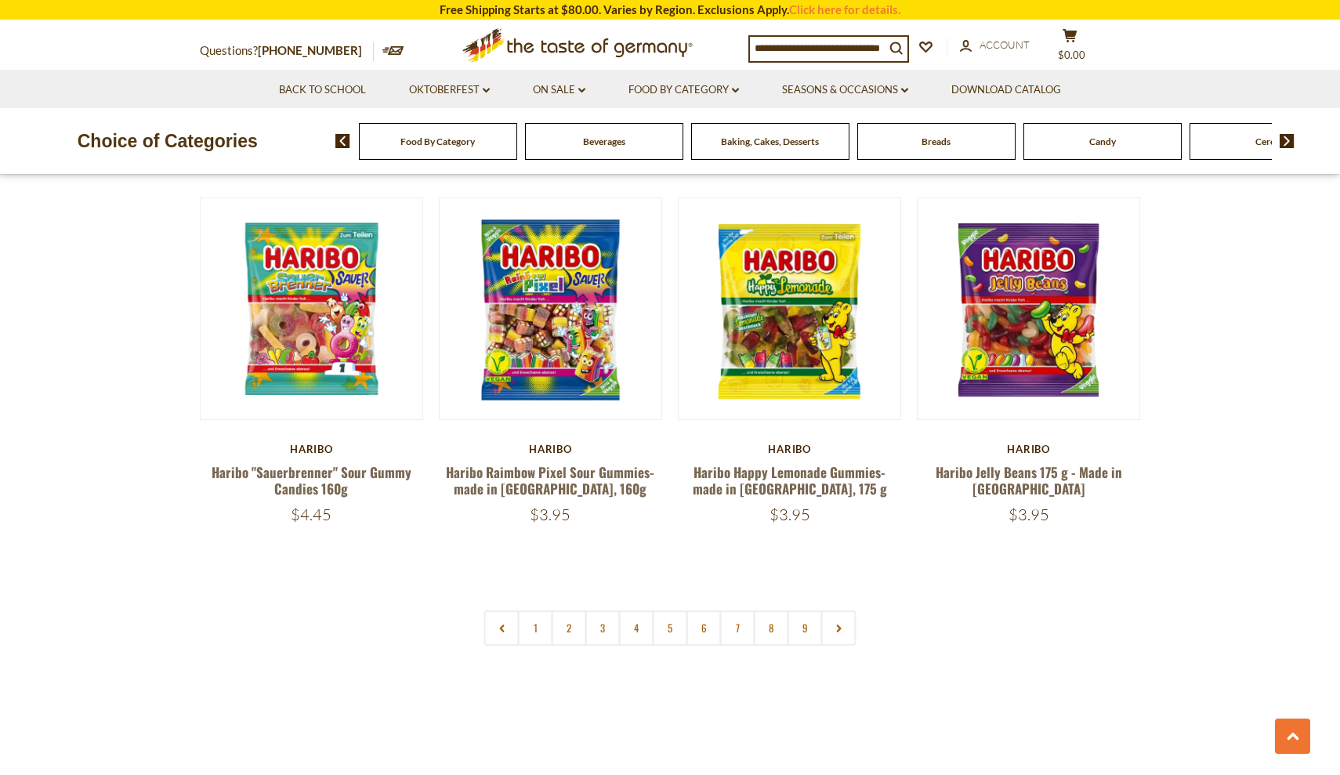
scroll to position [3622, 0]
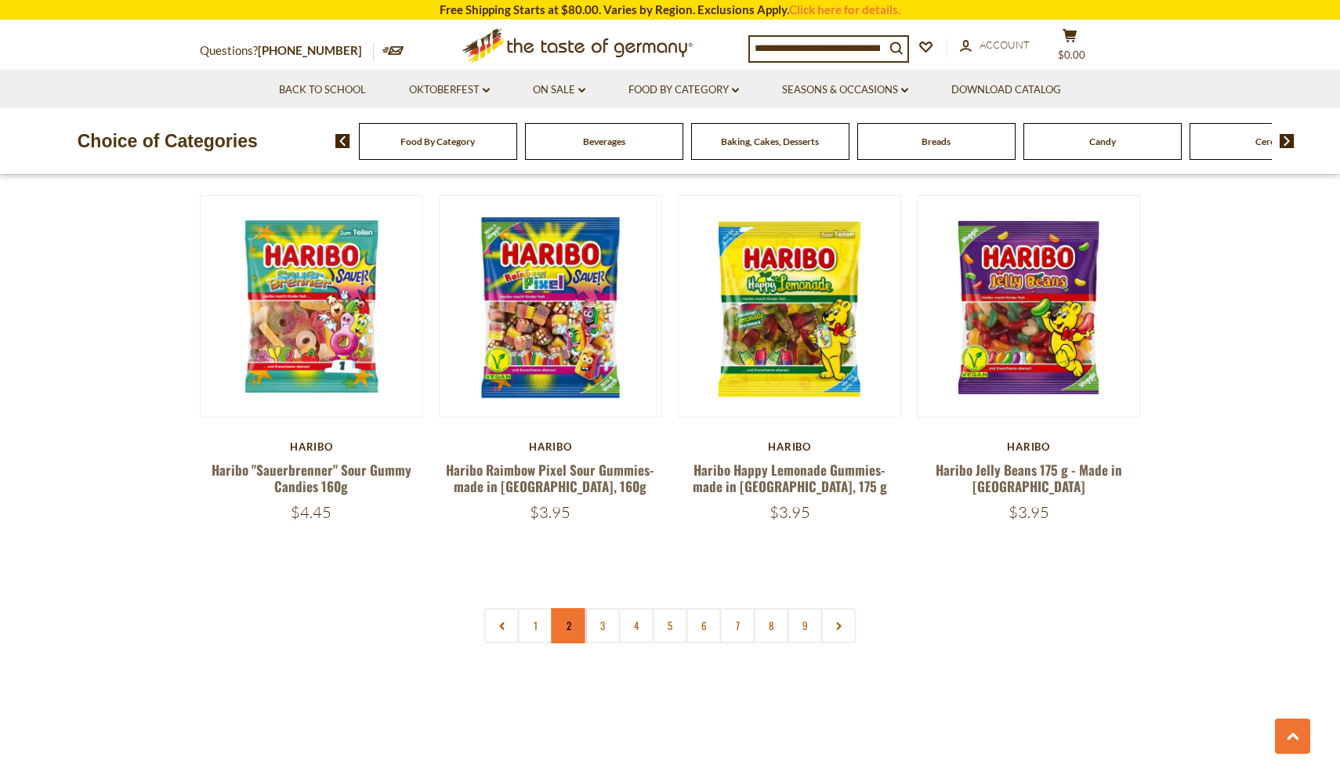
click at [575, 608] on link "2" at bounding box center [568, 625] width 35 height 35
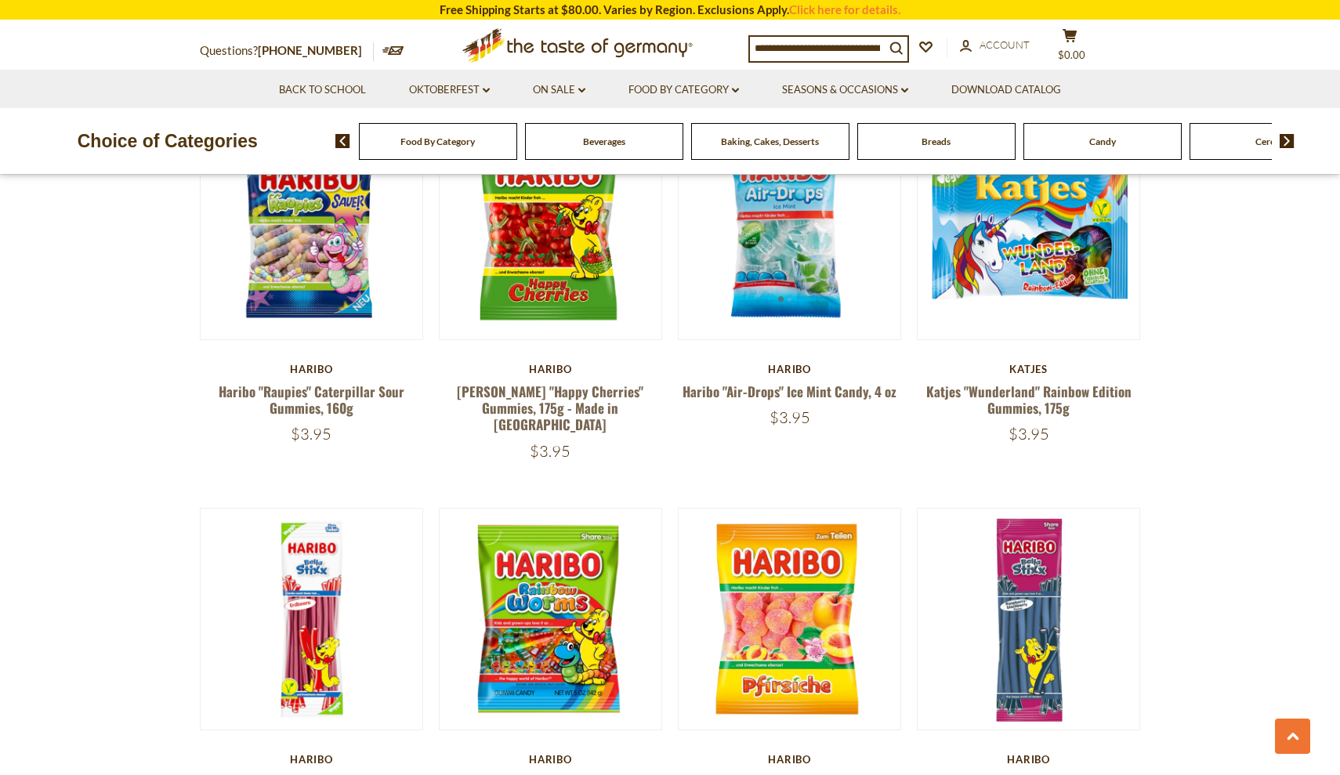
scroll to position [2651, 0]
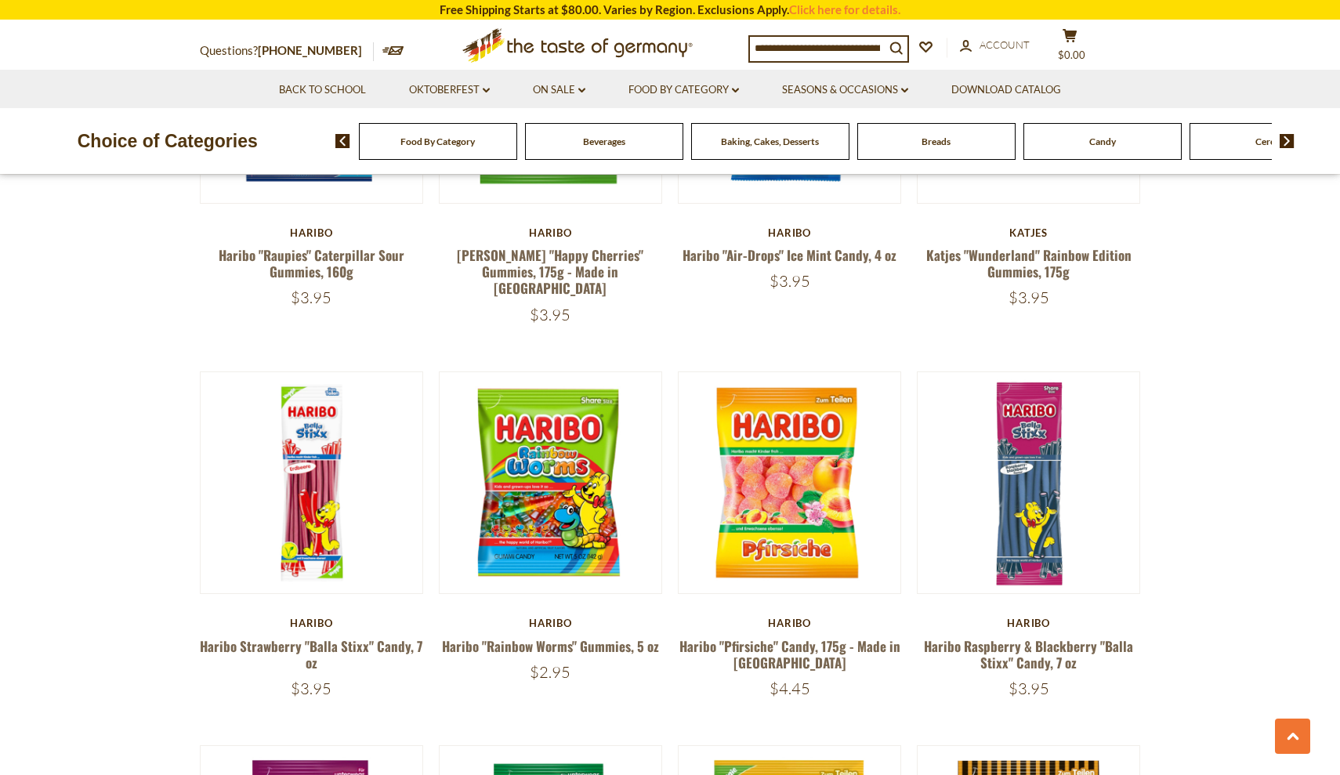
click at [1293, 141] on img at bounding box center [1286, 141] width 15 height 14
click at [1009, 143] on span "Cookies" at bounding box center [1019, 142] width 34 height 12
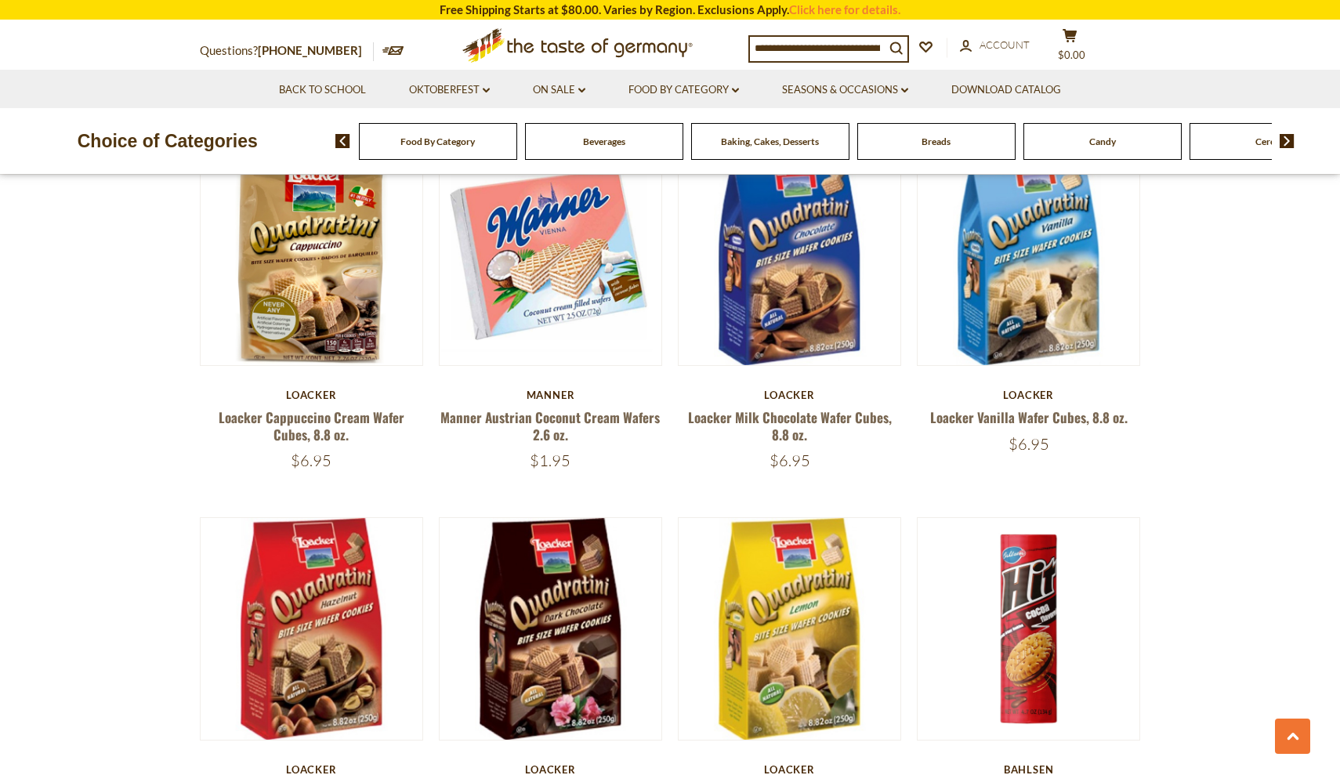
scroll to position [2473, 0]
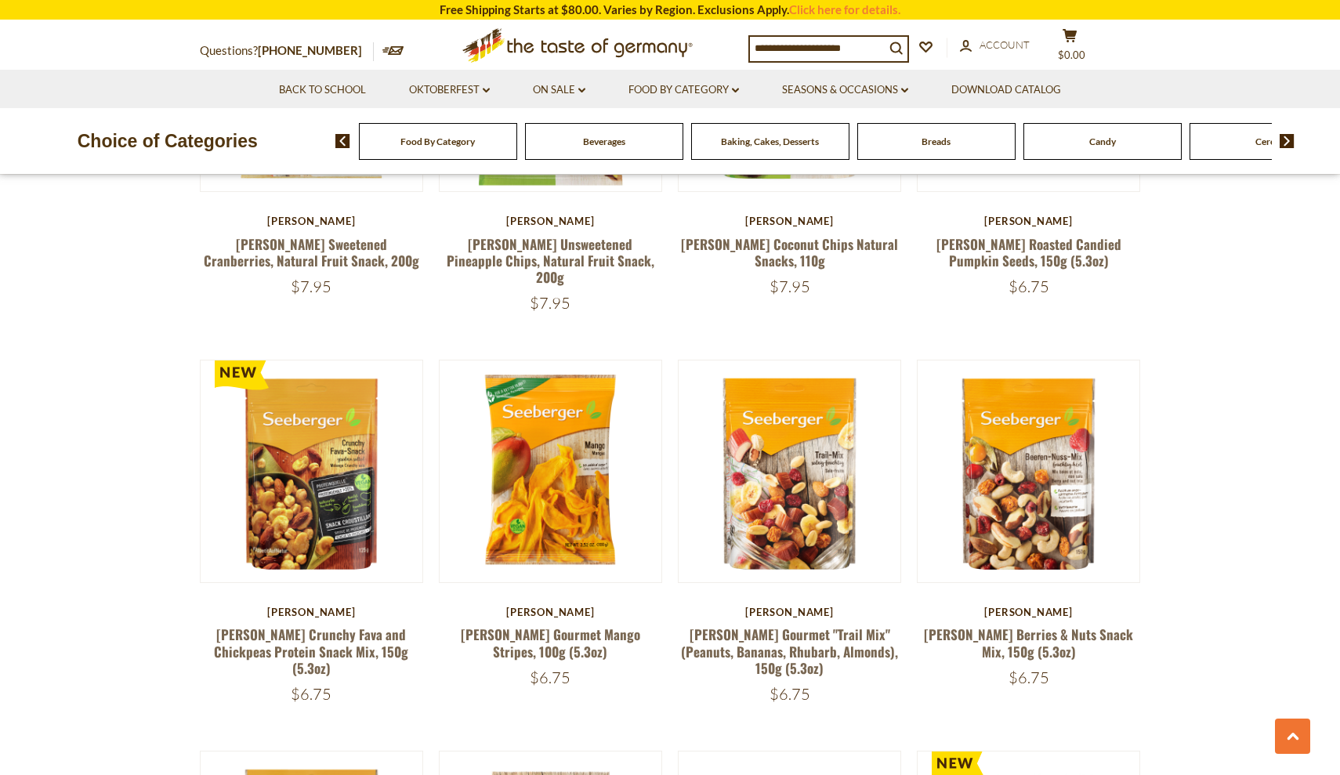
scroll to position [995, 0]
